Goal: Information Seeking & Learning: Learn about a topic

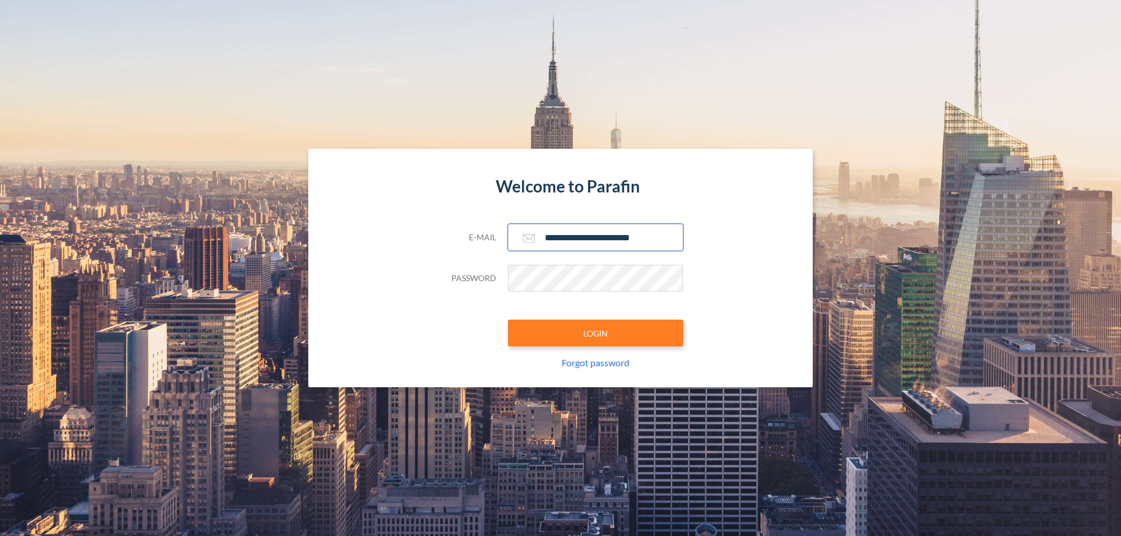
type input "**********"
click at [595, 333] on button "LOGIN" at bounding box center [595, 333] width 175 height 27
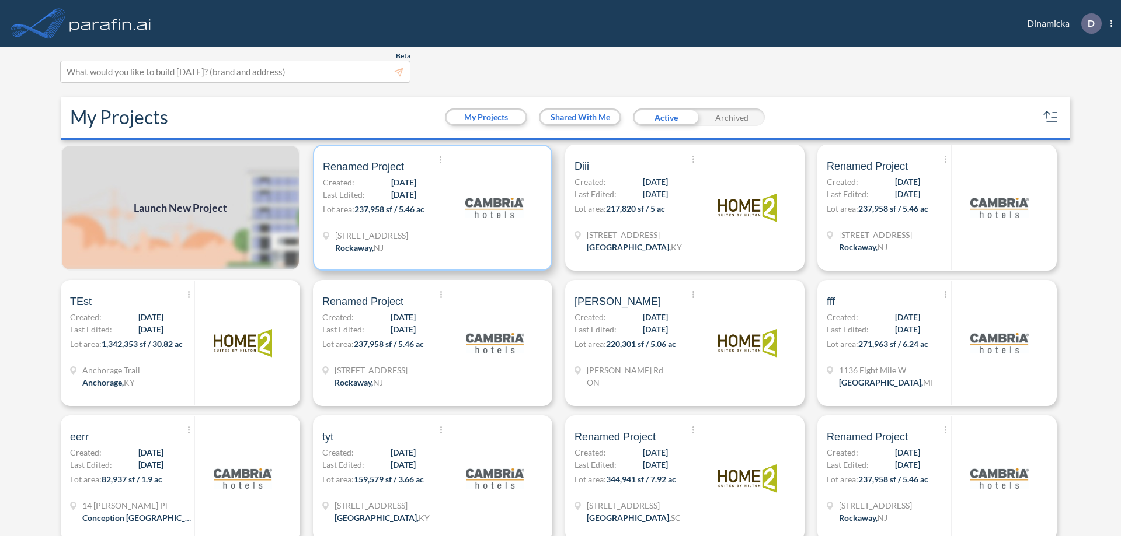
scroll to position [3, 0]
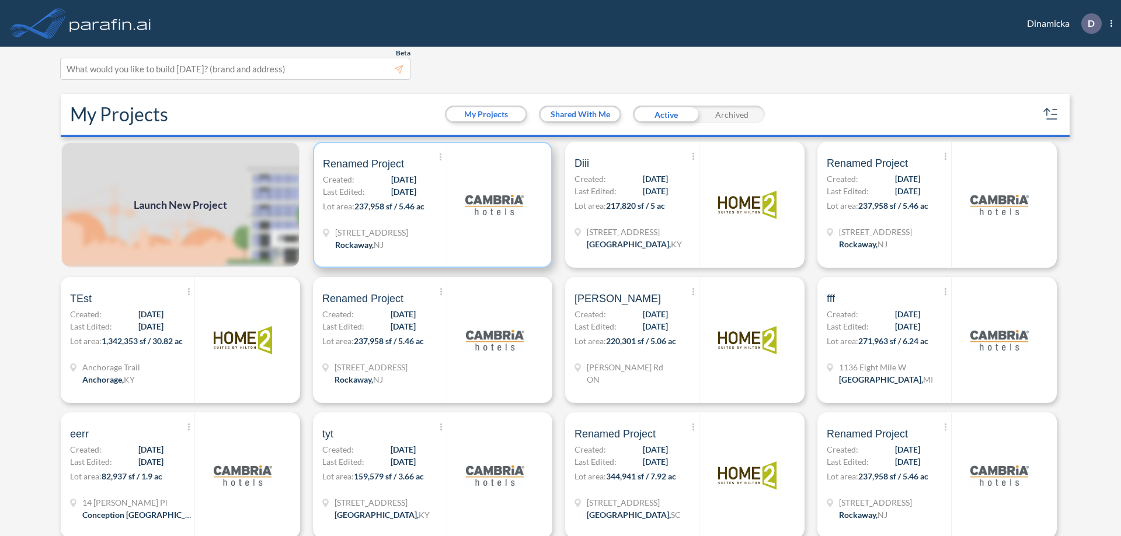
click at [430, 205] on p "Lot area: 237,958 sf / 5.46 ac" at bounding box center [385, 208] width 124 height 17
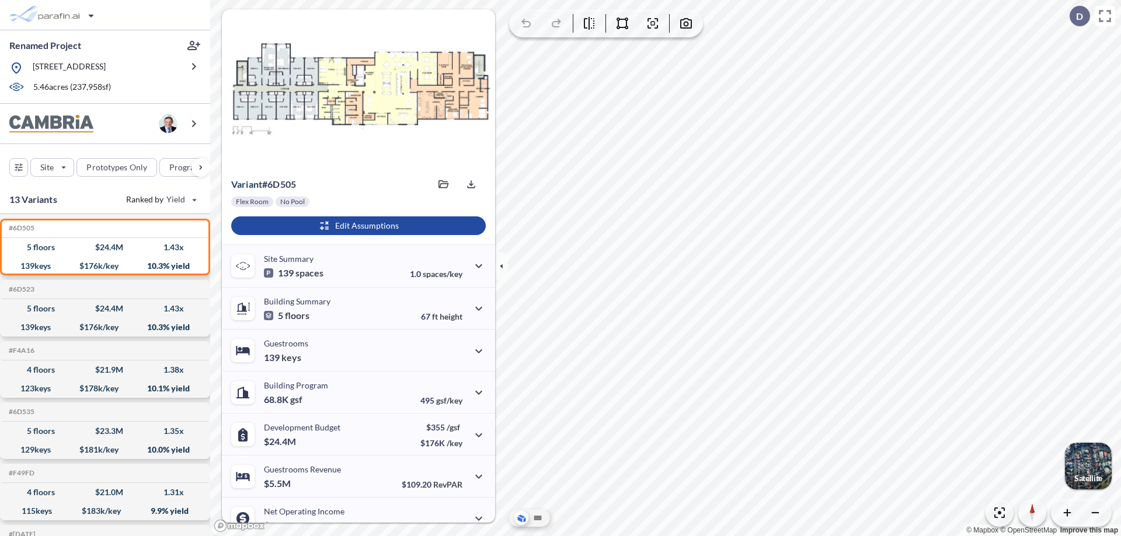
scroll to position [59, 0]
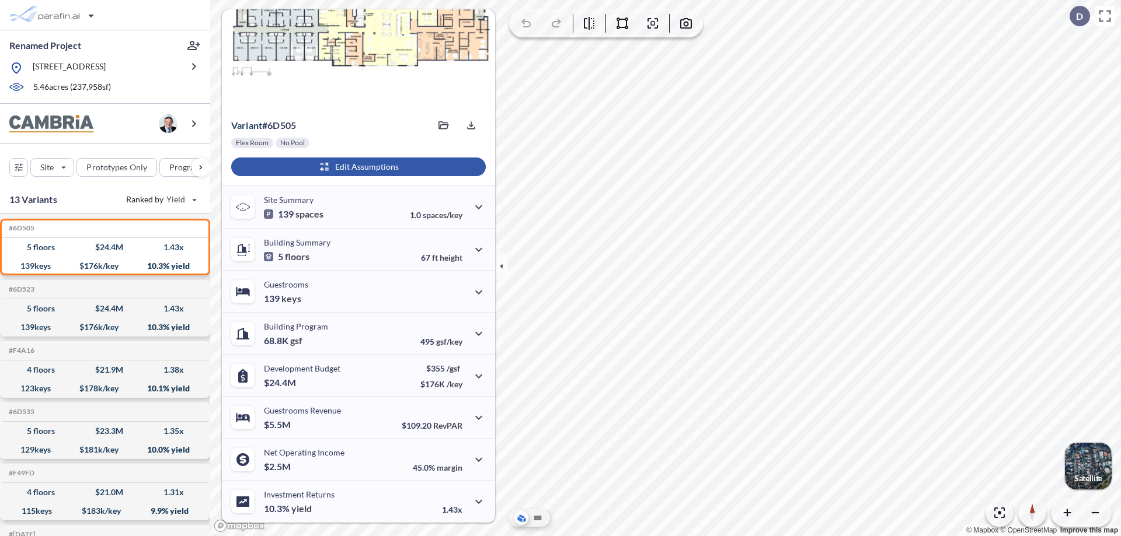
click at [357, 167] on div "button" at bounding box center [358, 167] width 254 height 19
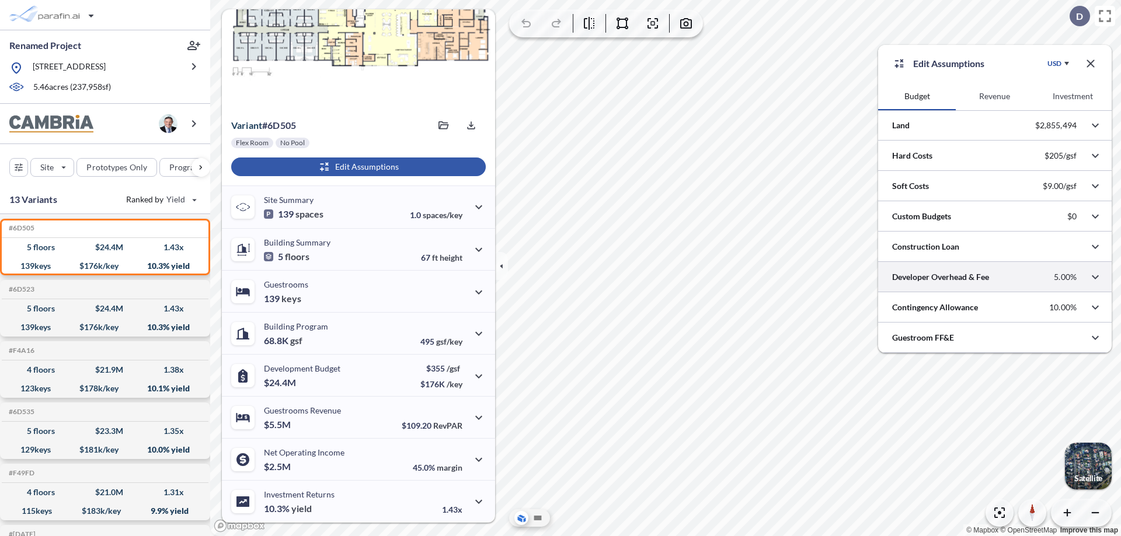
click at [995, 277] on div at bounding box center [994, 277] width 233 height 30
